Goal: Information Seeking & Learning: Learn about a topic

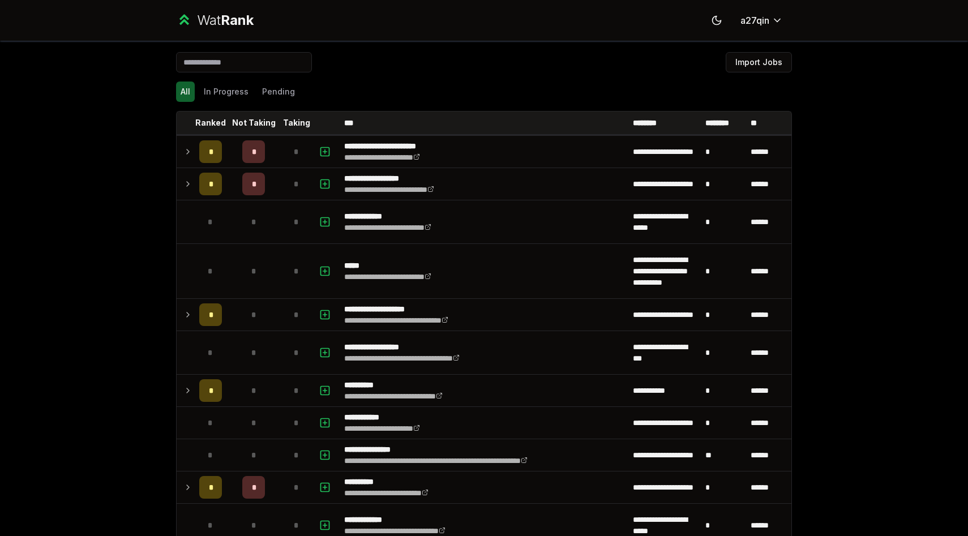
scroll to position [1809, 0]
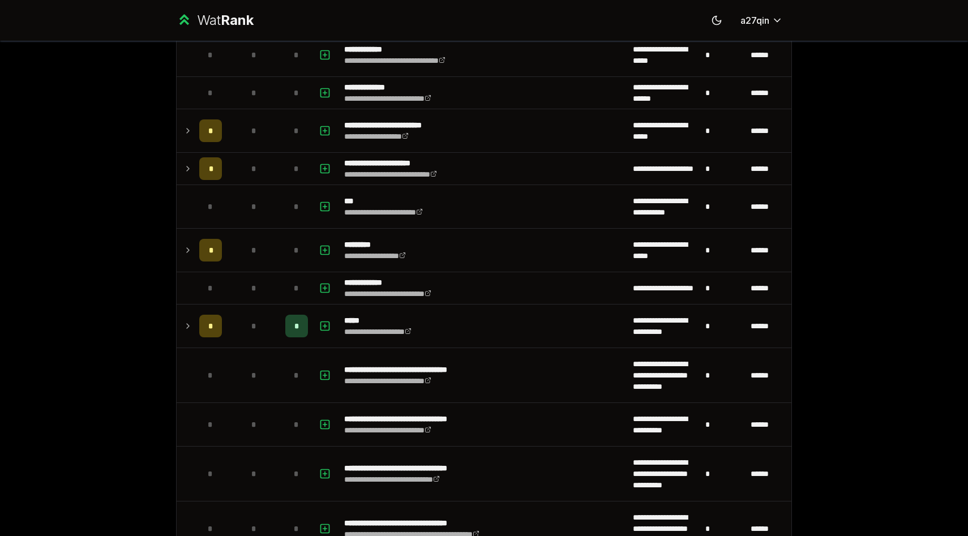
scroll to position [469, 0]
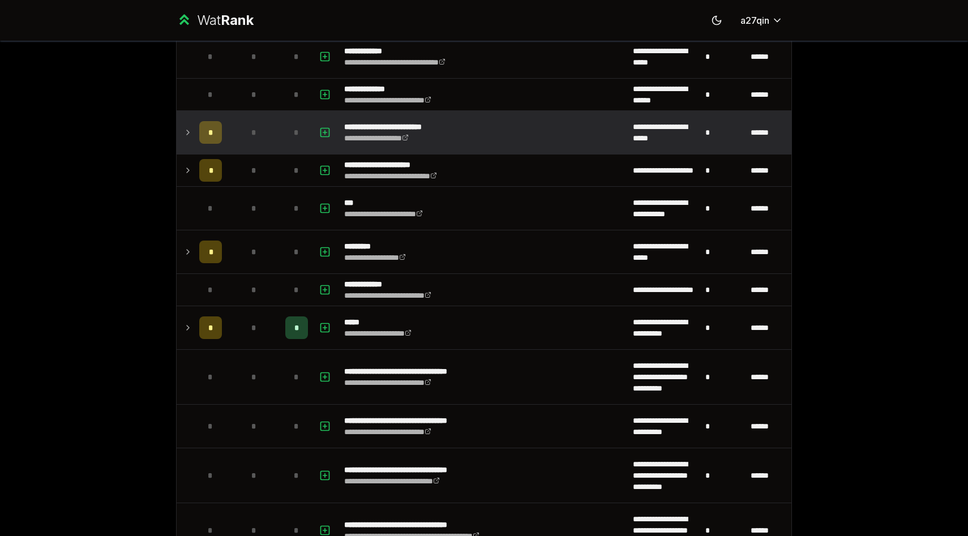
click at [190, 138] on icon at bounding box center [187, 133] width 9 height 14
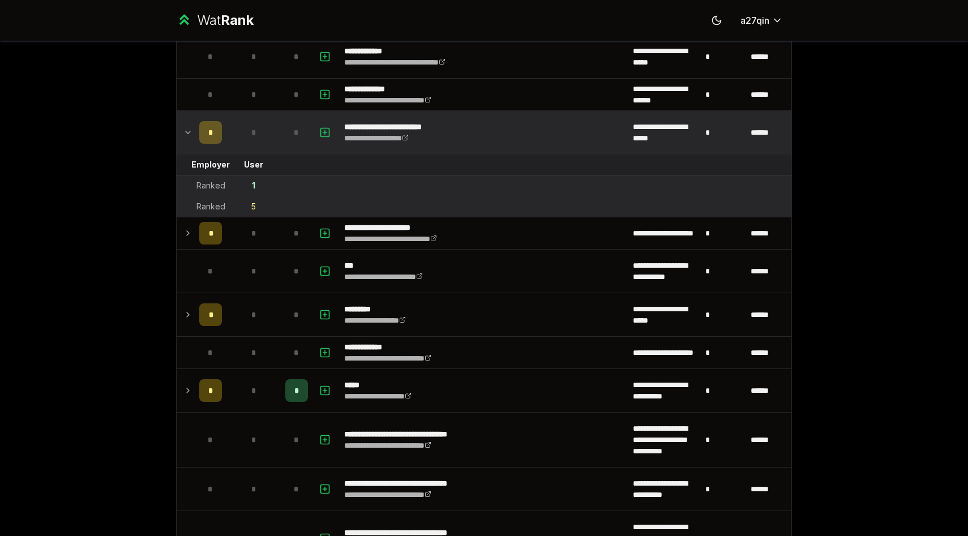
click at [190, 138] on icon at bounding box center [187, 133] width 9 height 14
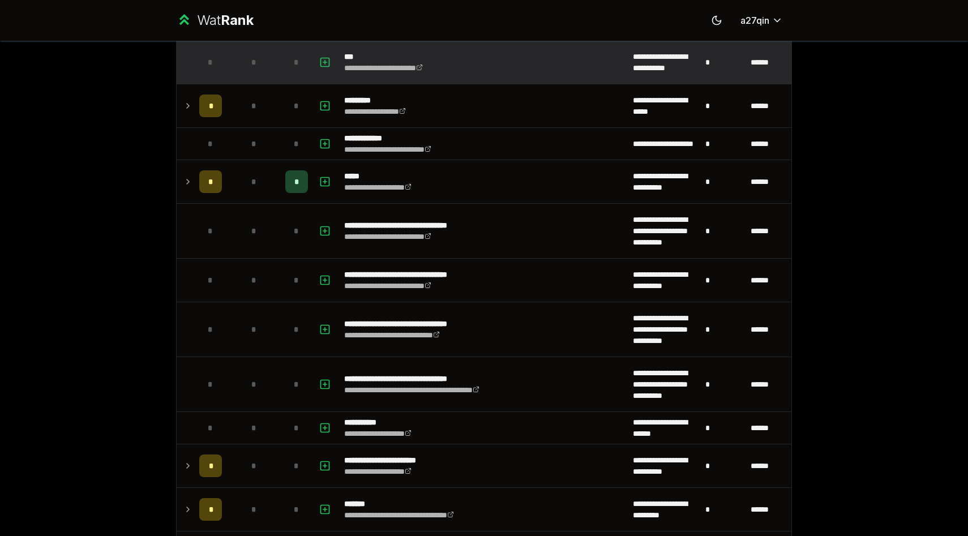
scroll to position [618, 0]
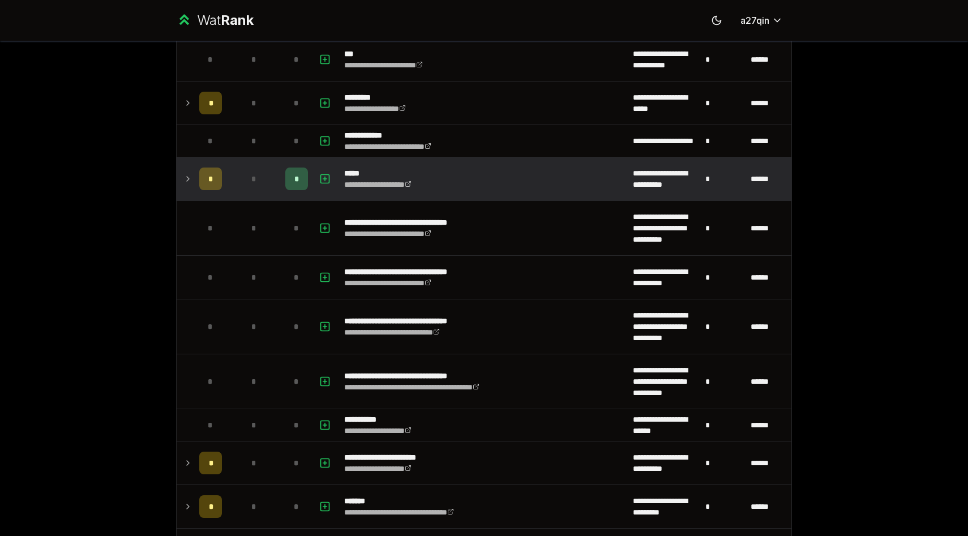
click at [186, 181] on icon at bounding box center [187, 179] width 9 height 14
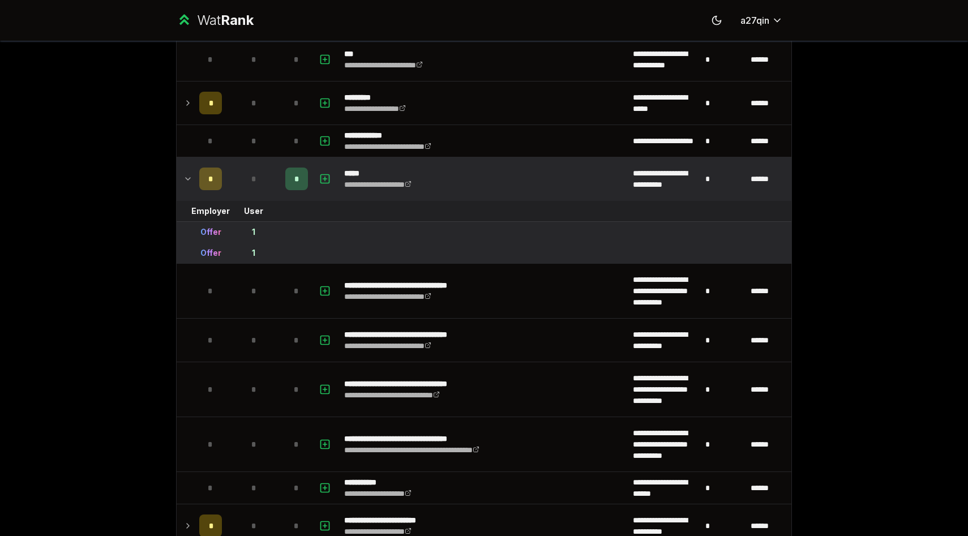
click at [186, 181] on icon at bounding box center [187, 179] width 9 height 14
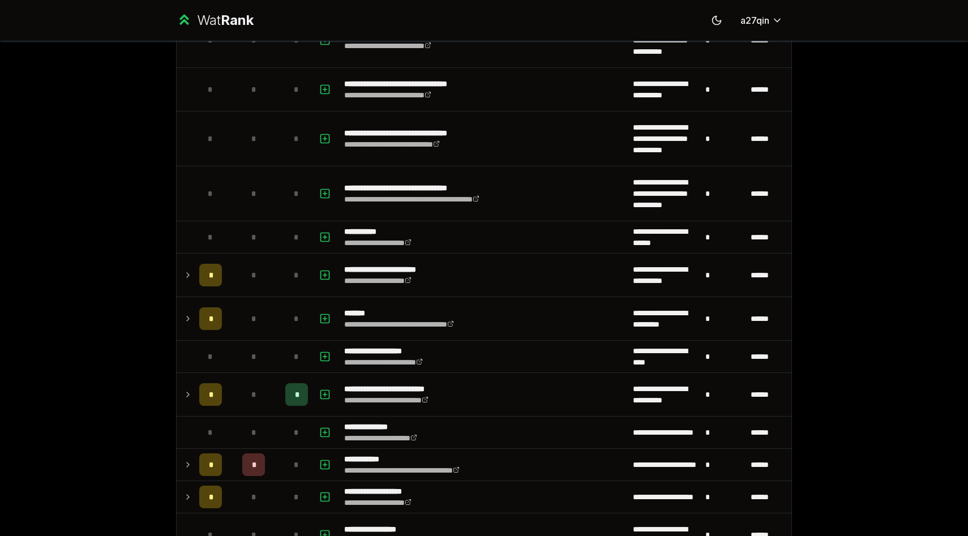
scroll to position [893, 0]
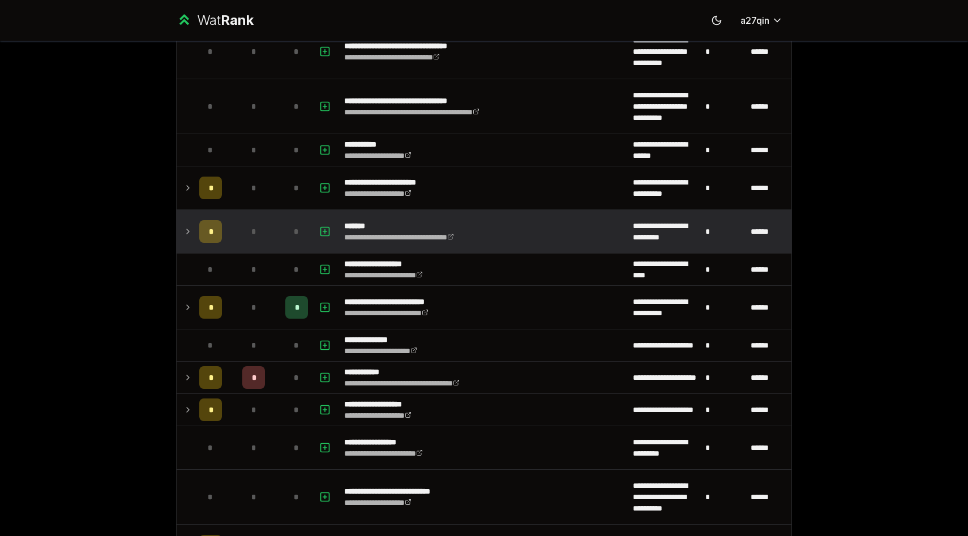
click at [186, 232] on icon at bounding box center [187, 232] width 9 height 14
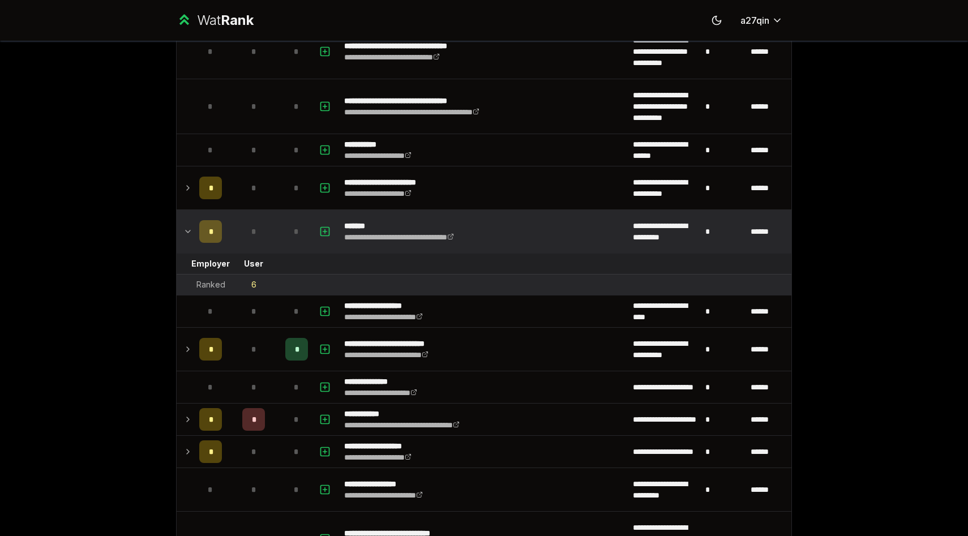
click at [186, 232] on icon at bounding box center [187, 232] width 9 height 14
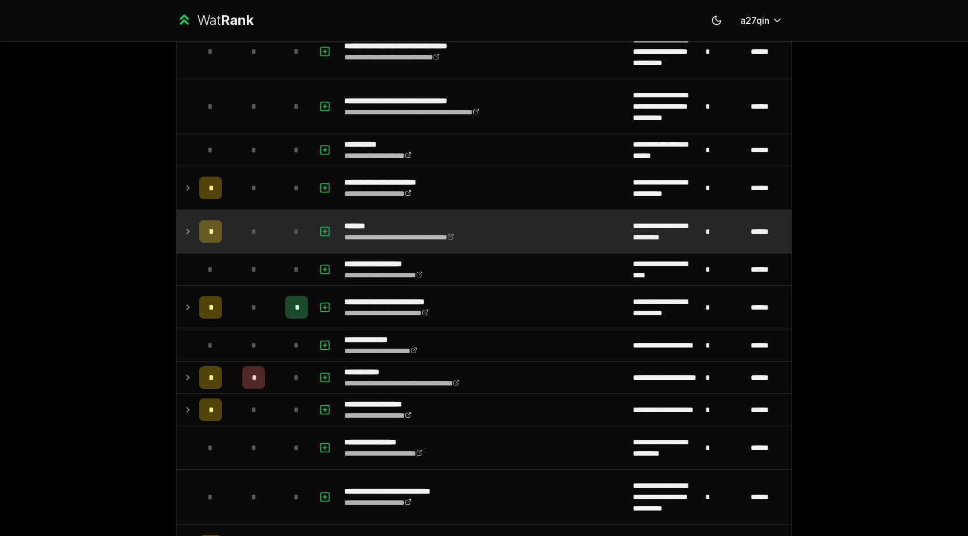
click at [183, 232] on icon at bounding box center [187, 232] width 9 height 14
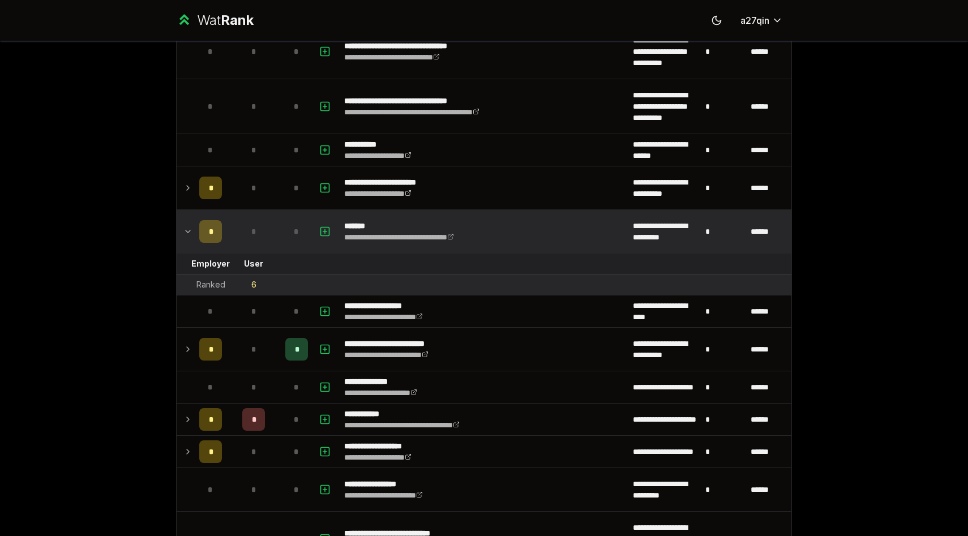
click at [183, 232] on icon at bounding box center [187, 232] width 9 height 14
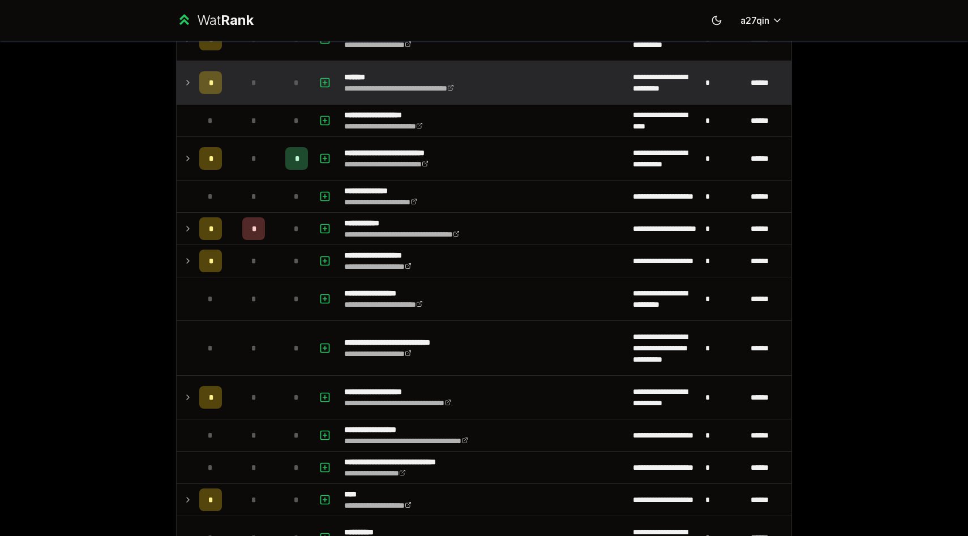
scroll to position [1044, 0]
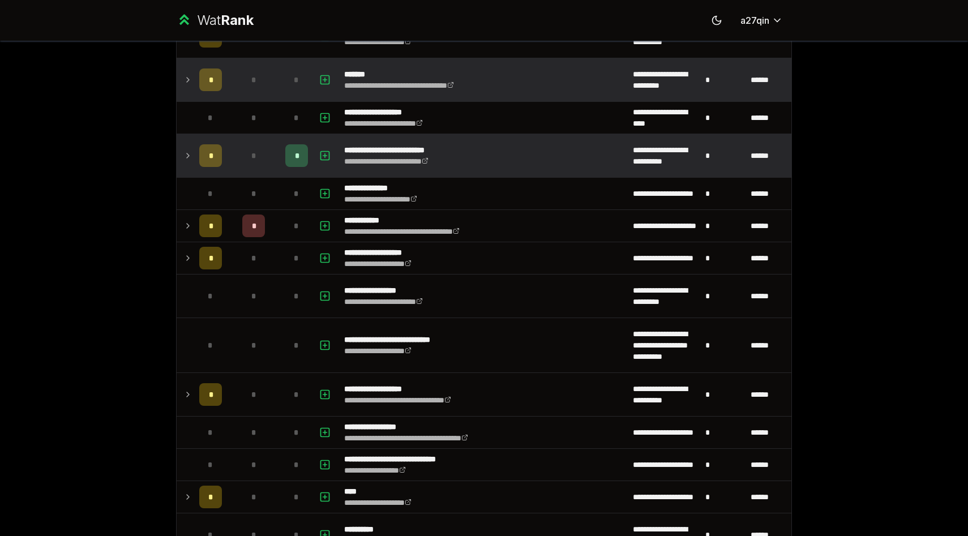
click at [189, 158] on icon at bounding box center [187, 156] width 9 height 14
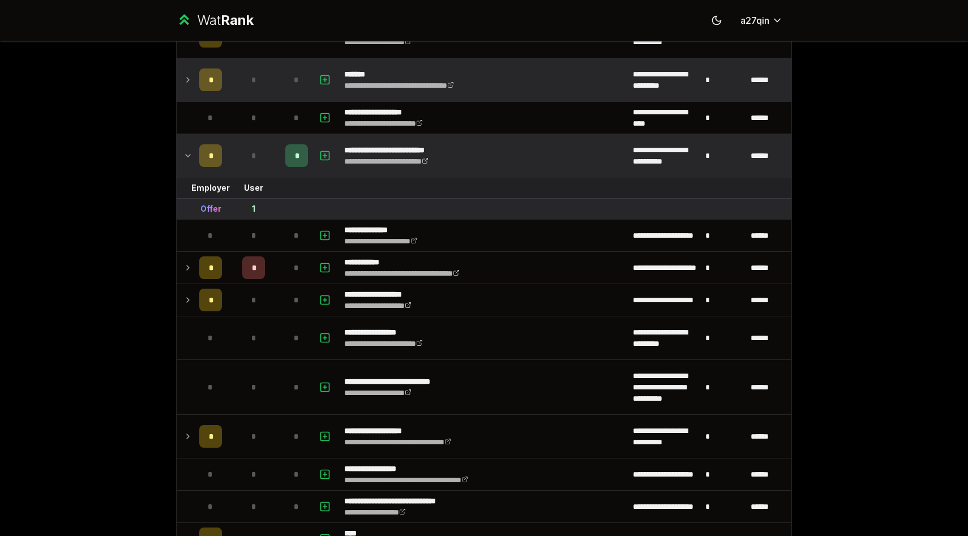
click at [189, 158] on icon at bounding box center [187, 156] width 9 height 14
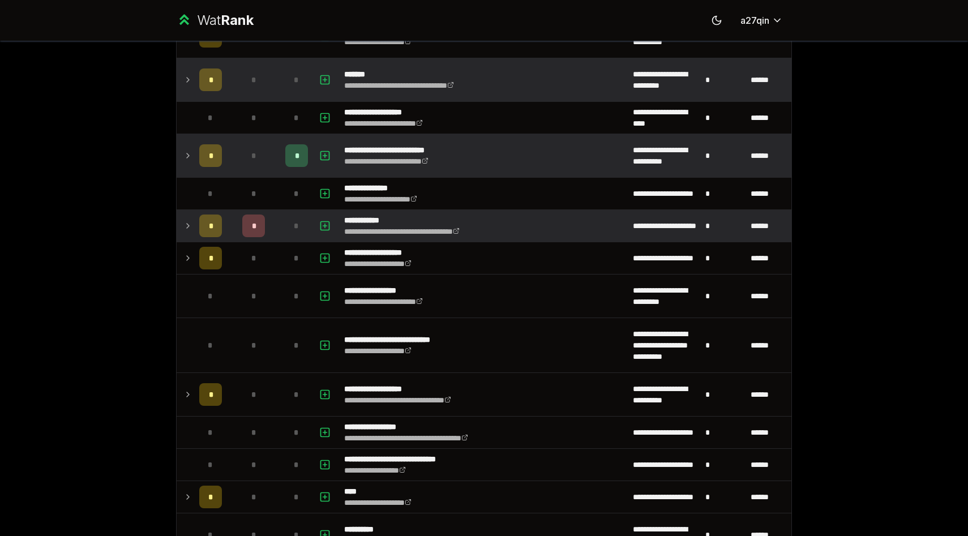
click at [193, 224] on td at bounding box center [186, 226] width 18 height 32
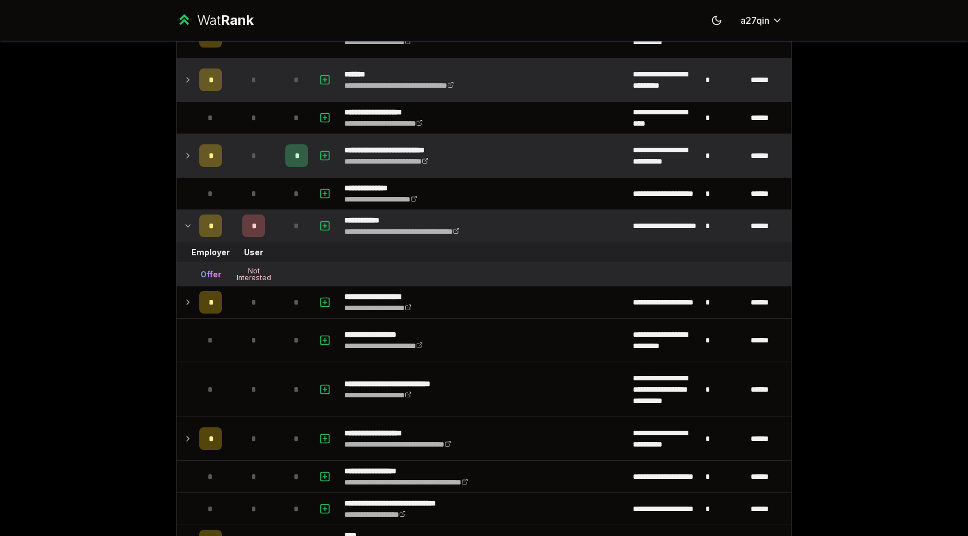
click at [193, 224] on td at bounding box center [186, 226] width 18 height 32
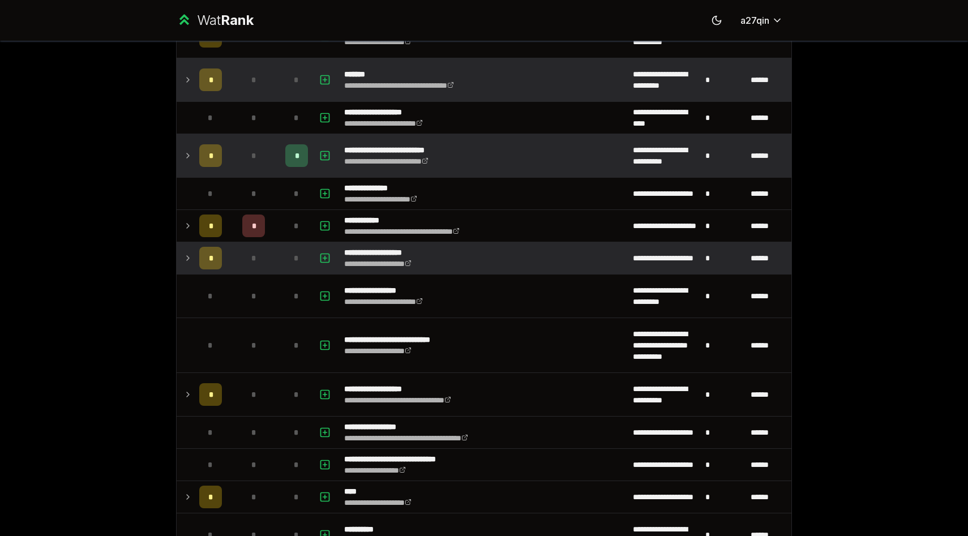
click at [183, 259] on icon at bounding box center [187, 258] width 9 height 14
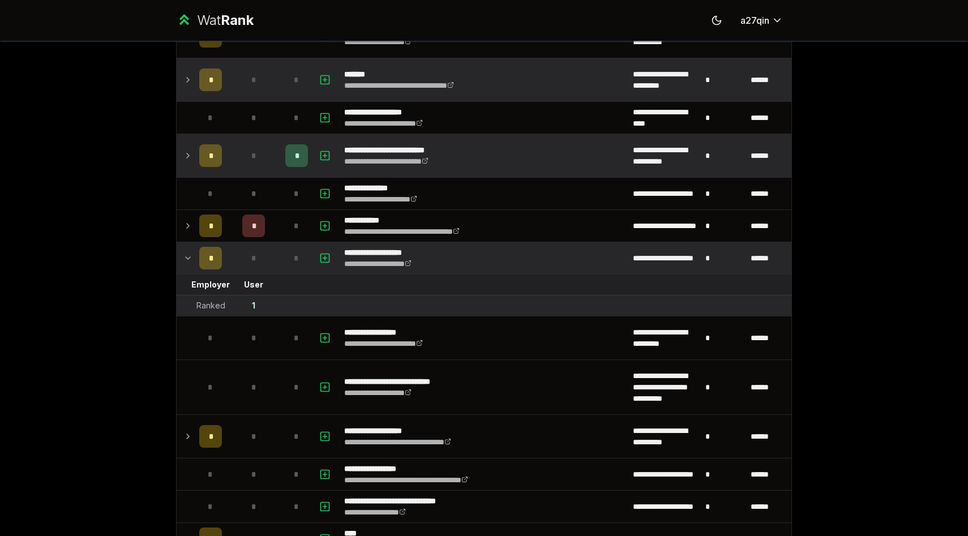
click at [183, 259] on icon at bounding box center [187, 258] width 9 height 14
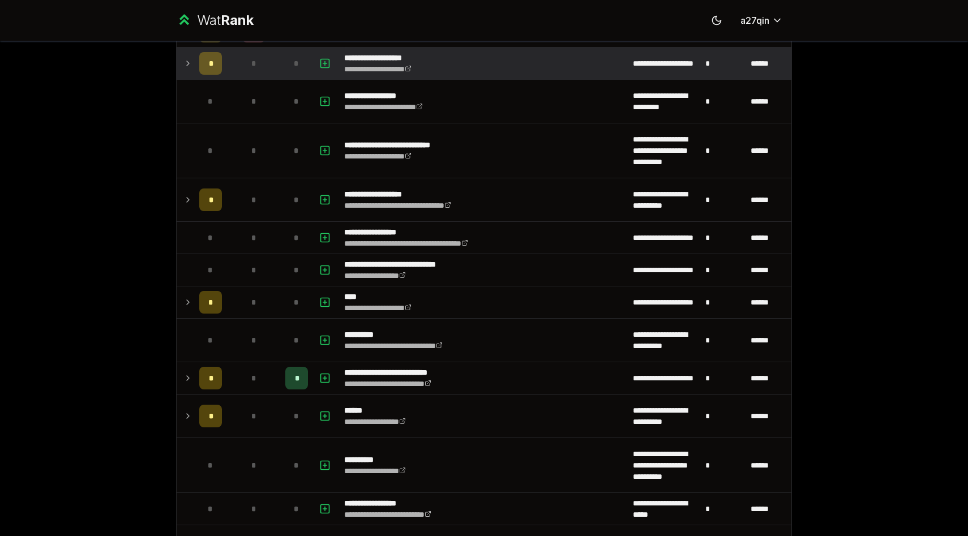
scroll to position [1241, 0]
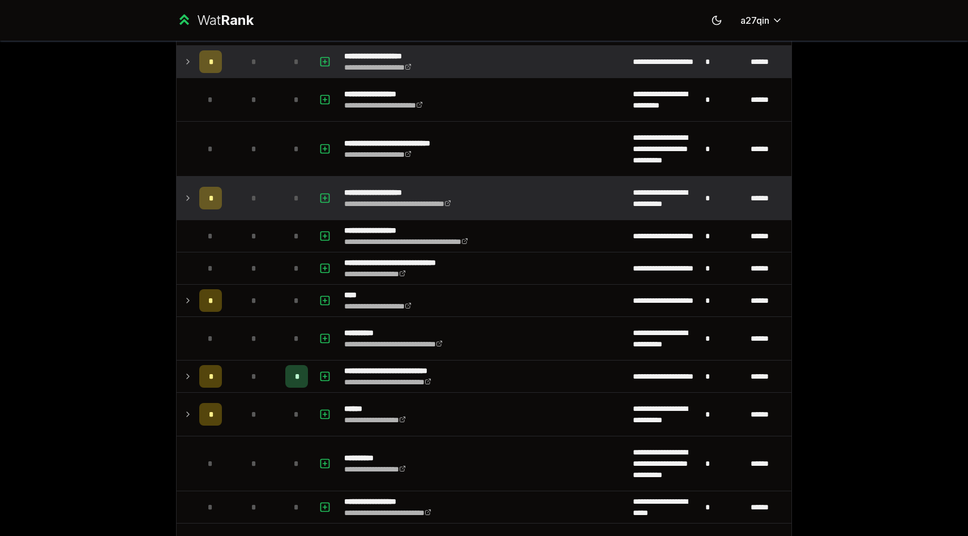
click at [190, 198] on icon at bounding box center [187, 198] width 9 height 14
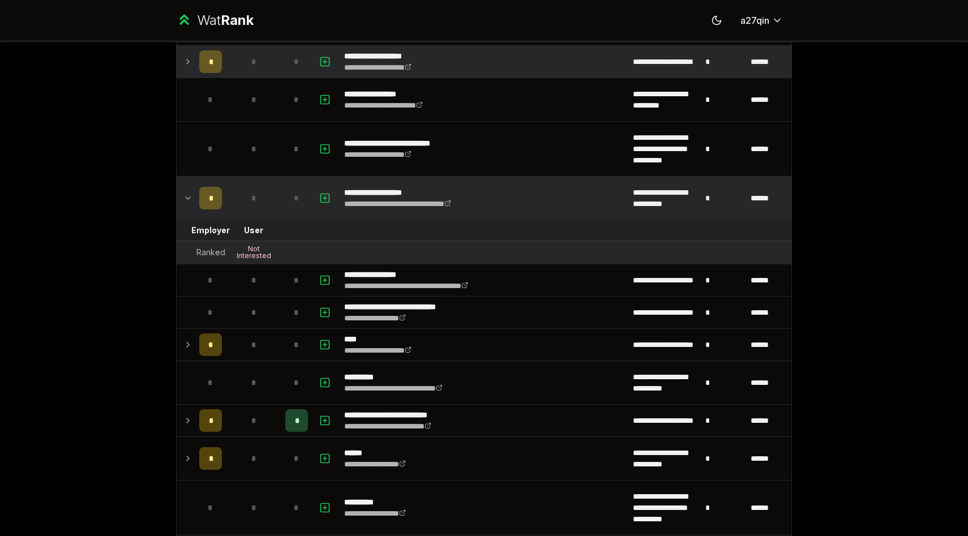
click at [190, 198] on icon at bounding box center [187, 198] width 9 height 14
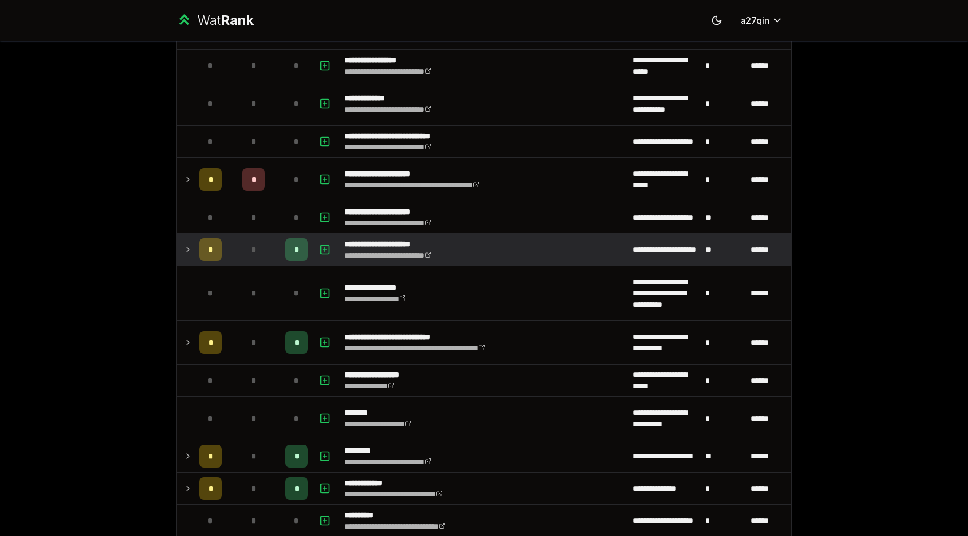
scroll to position [1735, 0]
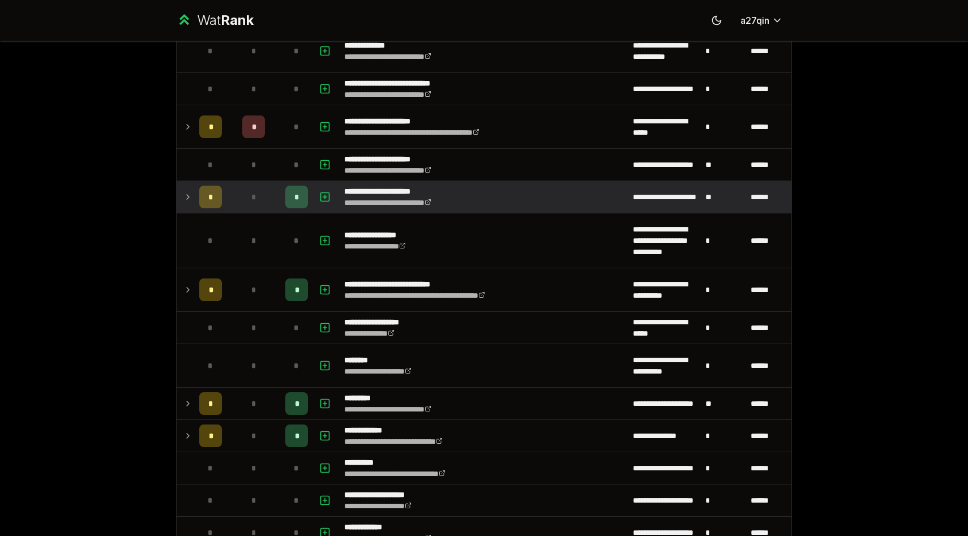
click at [185, 198] on icon at bounding box center [187, 197] width 9 height 14
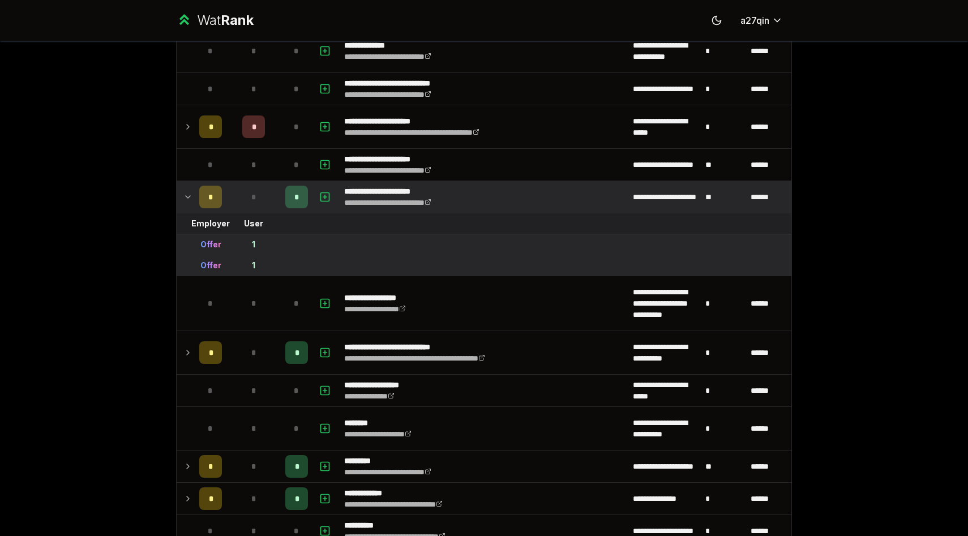
click at [185, 198] on icon at bounding box center [187, 197] width 9 height 14
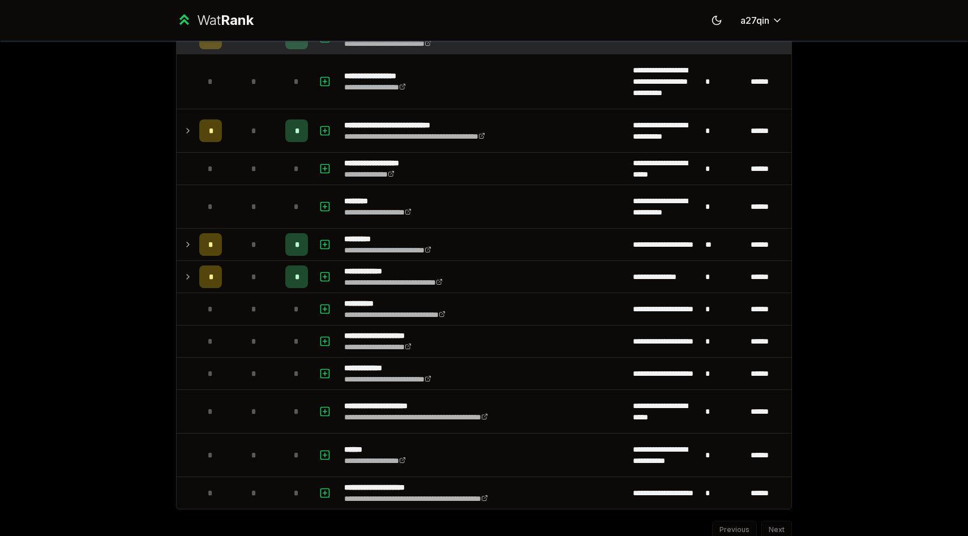
scroll to position [1903, 0]
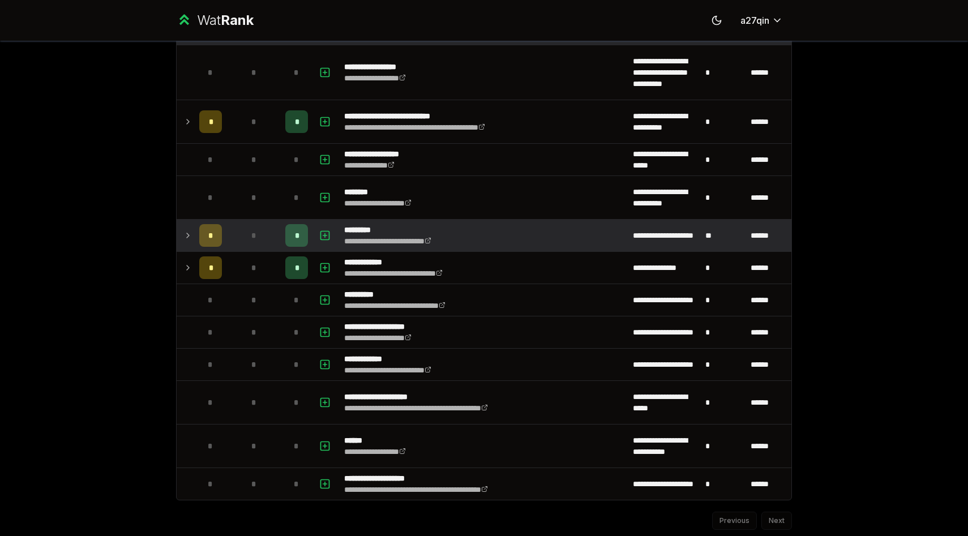
click at [183, 231] on icon at bounding box center [187, 236] width 9 height 14
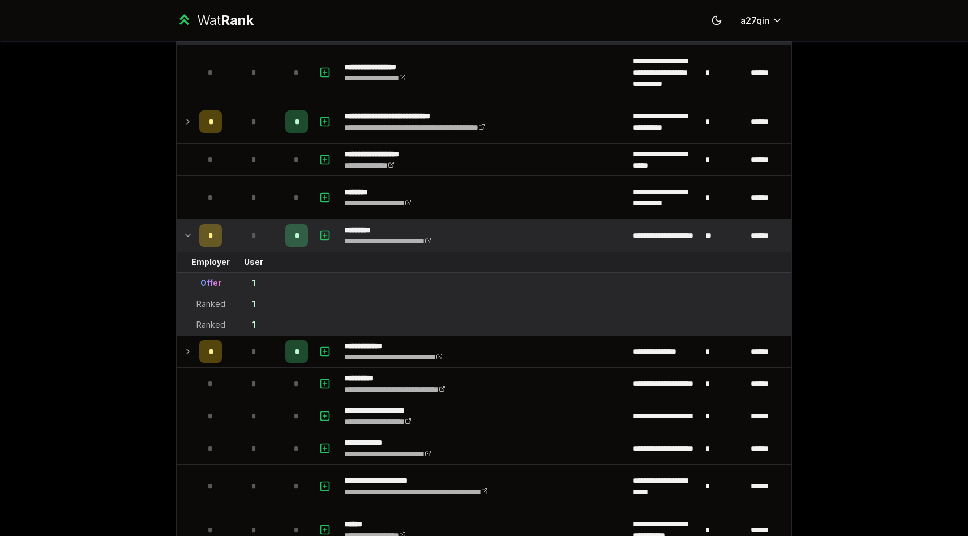
click at [212, 284] on div "Offer" at bounding box center [210, 282] width 21 height 11
click at [230, 282] on td "1" at bounding box center [253, 283] width 54 height 20
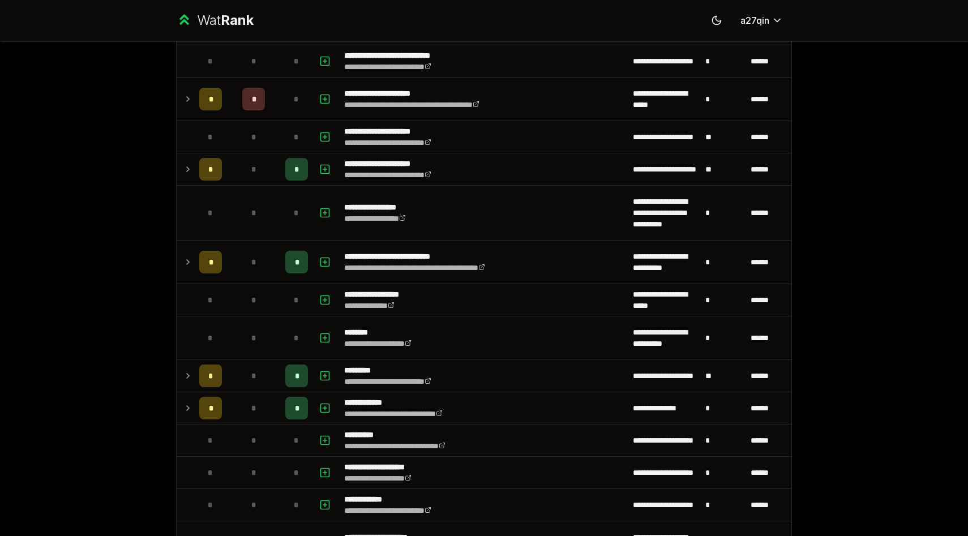
scroll to position [1938, 0]
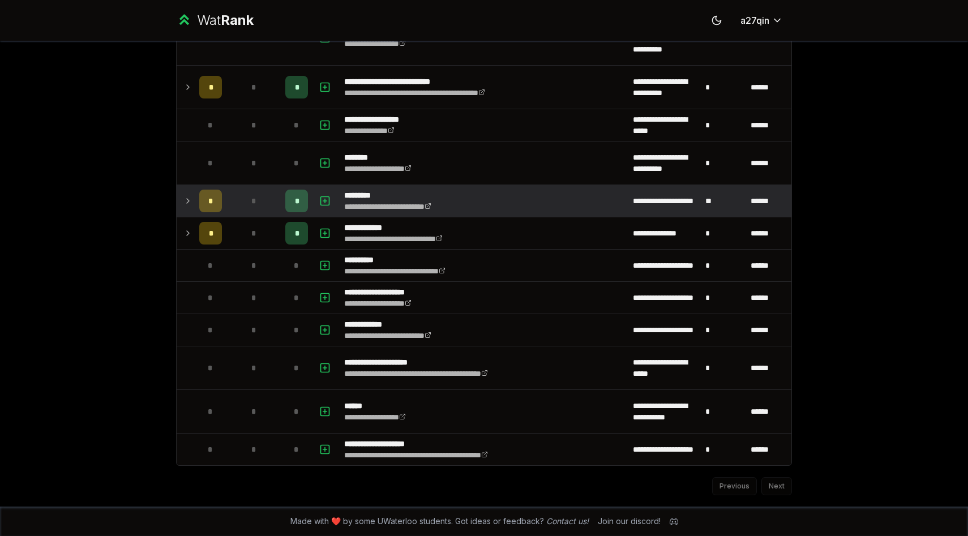
click at [187, 196] on icon at bounding box center [187, 201] width 9 height 14
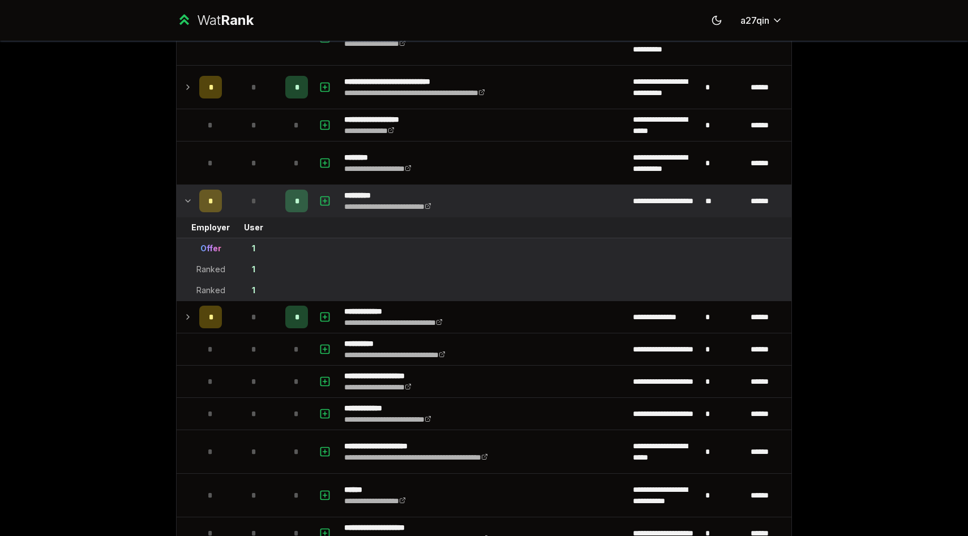
click at [187, 196] on icon at bounding box center [187, 201] width 9 height 14
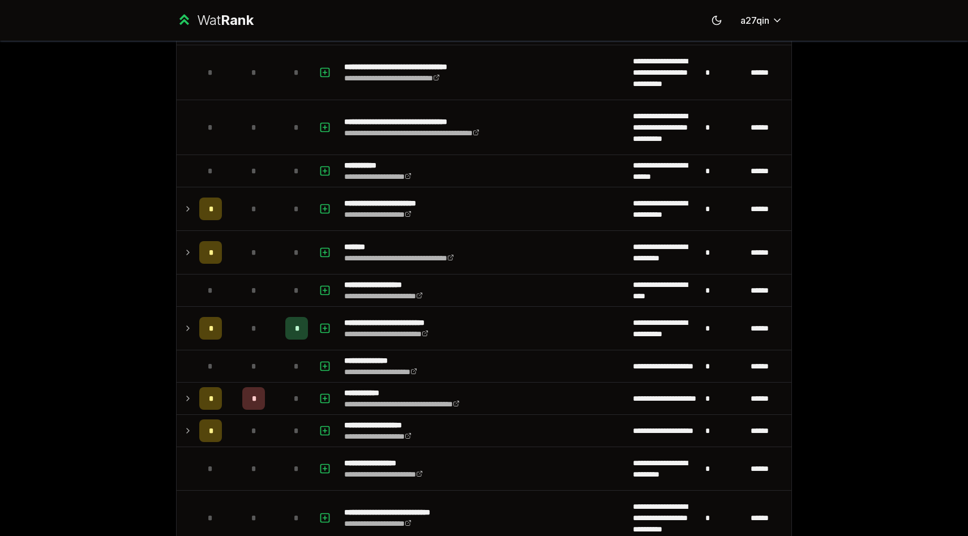
scroll to position [850, 0]
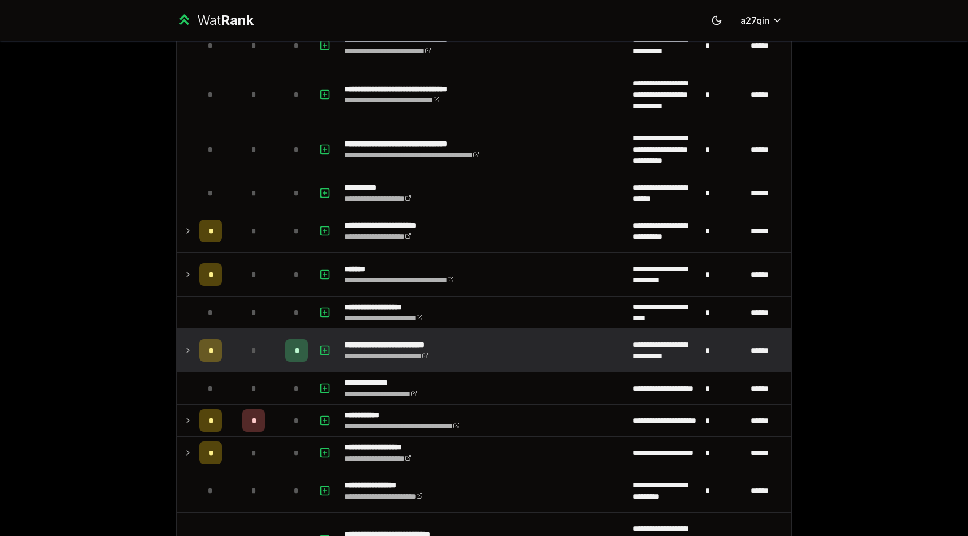
click at [186, 349] on icon at bounding box center [187, 351] width 9 height 14
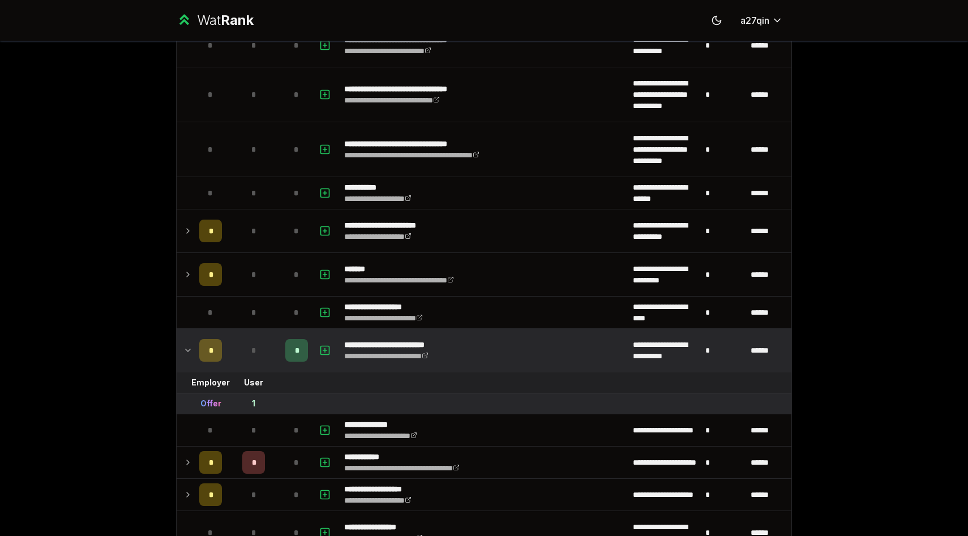
click at [186, 349] on icon at bounding box center [188, 350] width 5 height 2
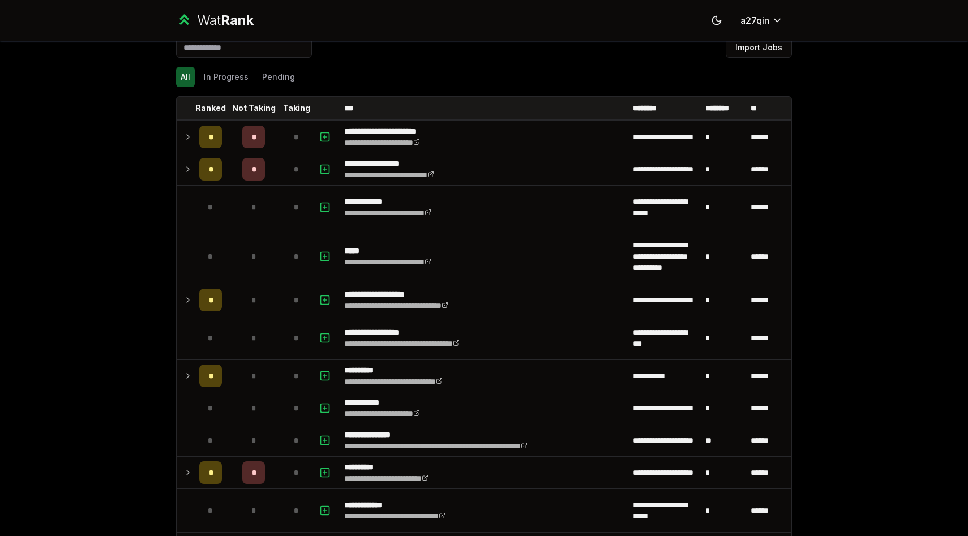
scroll to position [0, 0]
